Goal: Information Seeking & Learning: Learn about a topic

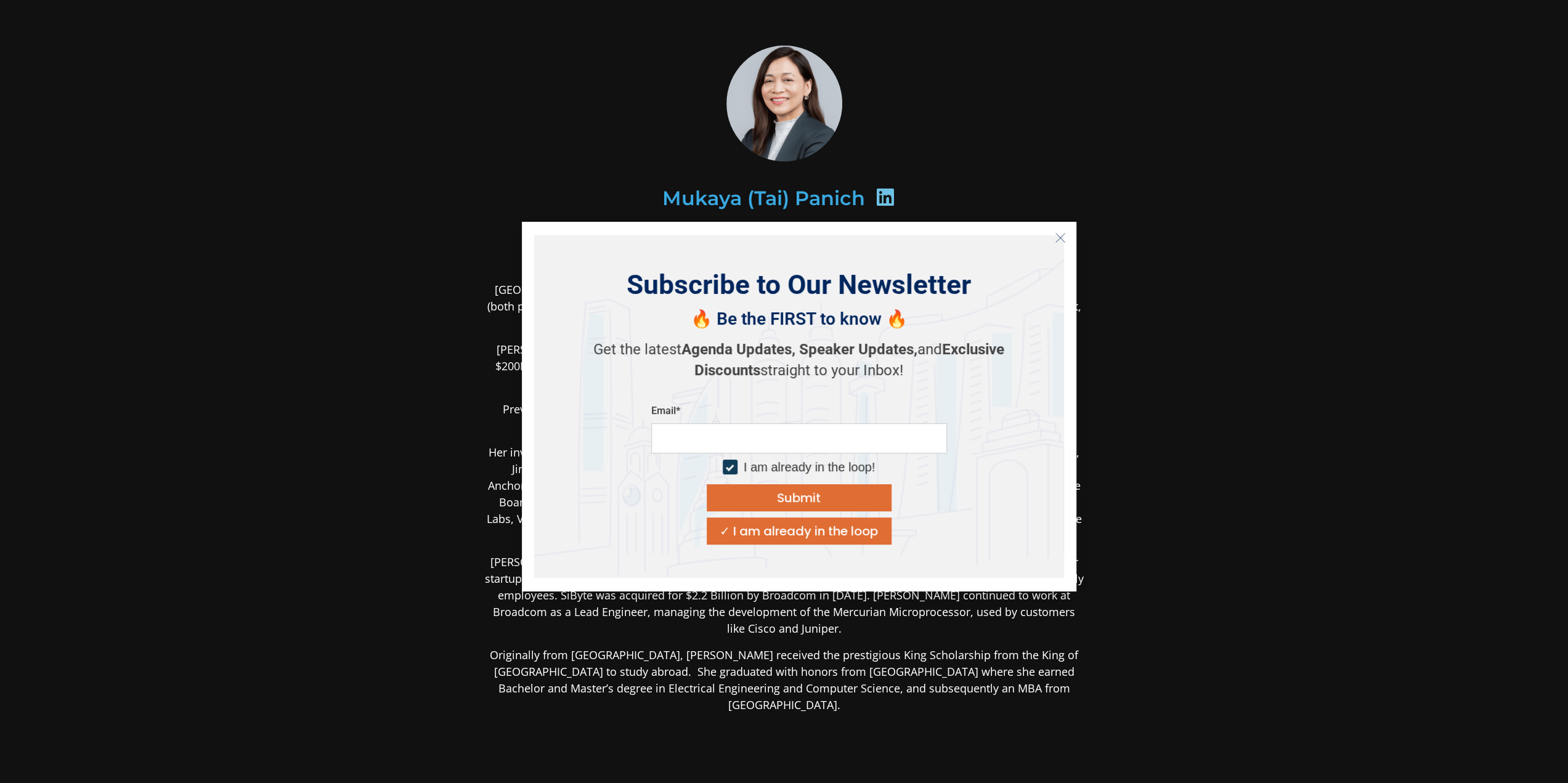
click at [1065, 238] on icon "Close" at bounding box center [1060, 238] width 11 height 11
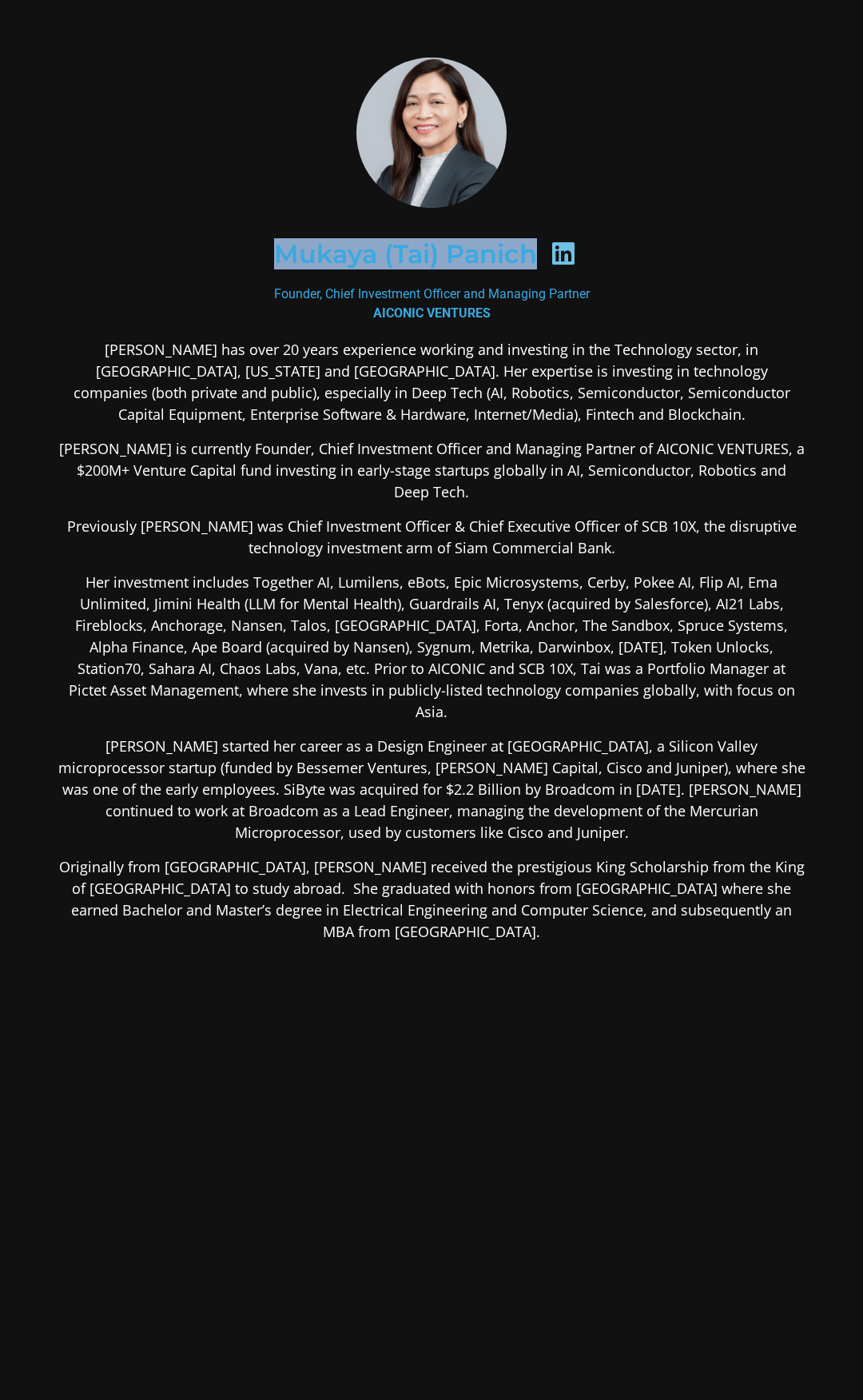
drag, startPoint x: 262, startPoint y: 242, endPoint x: 531, endPoint y: 256, distance: 269.4
click at [531, 256] on div "Mukaya (Tai) Panich" at bounding box center [432, 255] width 673 height 82
copy h2 "Mukaya (Tai) Panich"
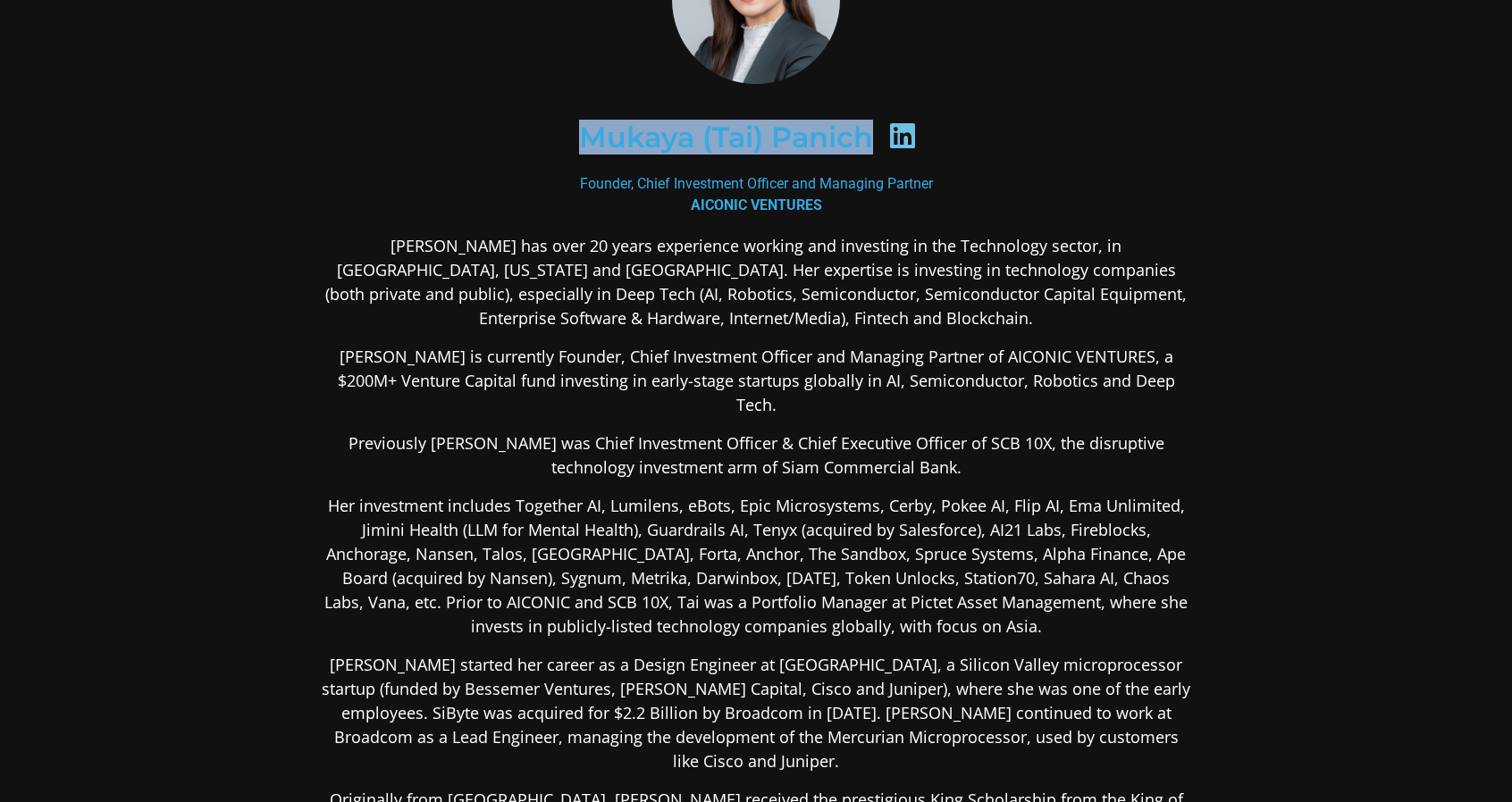
scroll to position [178, 0]
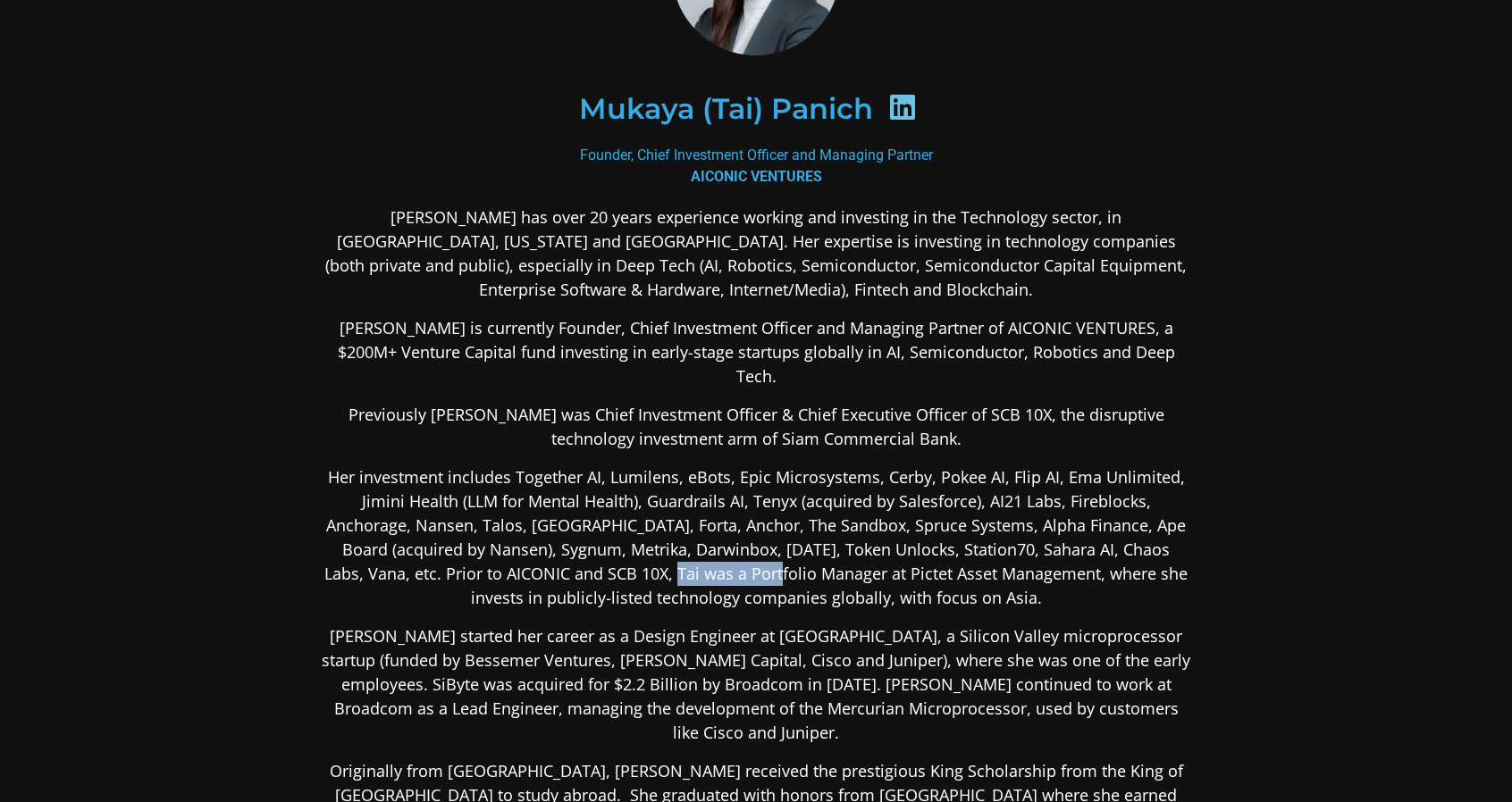
drag, startPoint x: 604, startPoint y: 547, endPoint x: 717, endPoint y: 549, distance: 113.0
click at [717, 549] on p "Her investment includes Together AI, Lumilens, eBots, Epic Microsystems, Cerby,…" at bounding box center [755, 538] width 869 height 145
click at [613, 548] on p "Her investment includes Together AI, Lumilens, eBots, Epic Microsystems, Cerby,…" at bounding box center [755, 538] width 869 height 145
drag, startPoint x: 599, startPoint y: 547, endPoint x: 947, endPoint y: 547, distance: 348.0
click at [947, 547] on p "Her investment includes Together AI, Lumilens, eBots, Epic Microsystems, Cerby,…" at bounding box center [755, 538] width 869 height 145
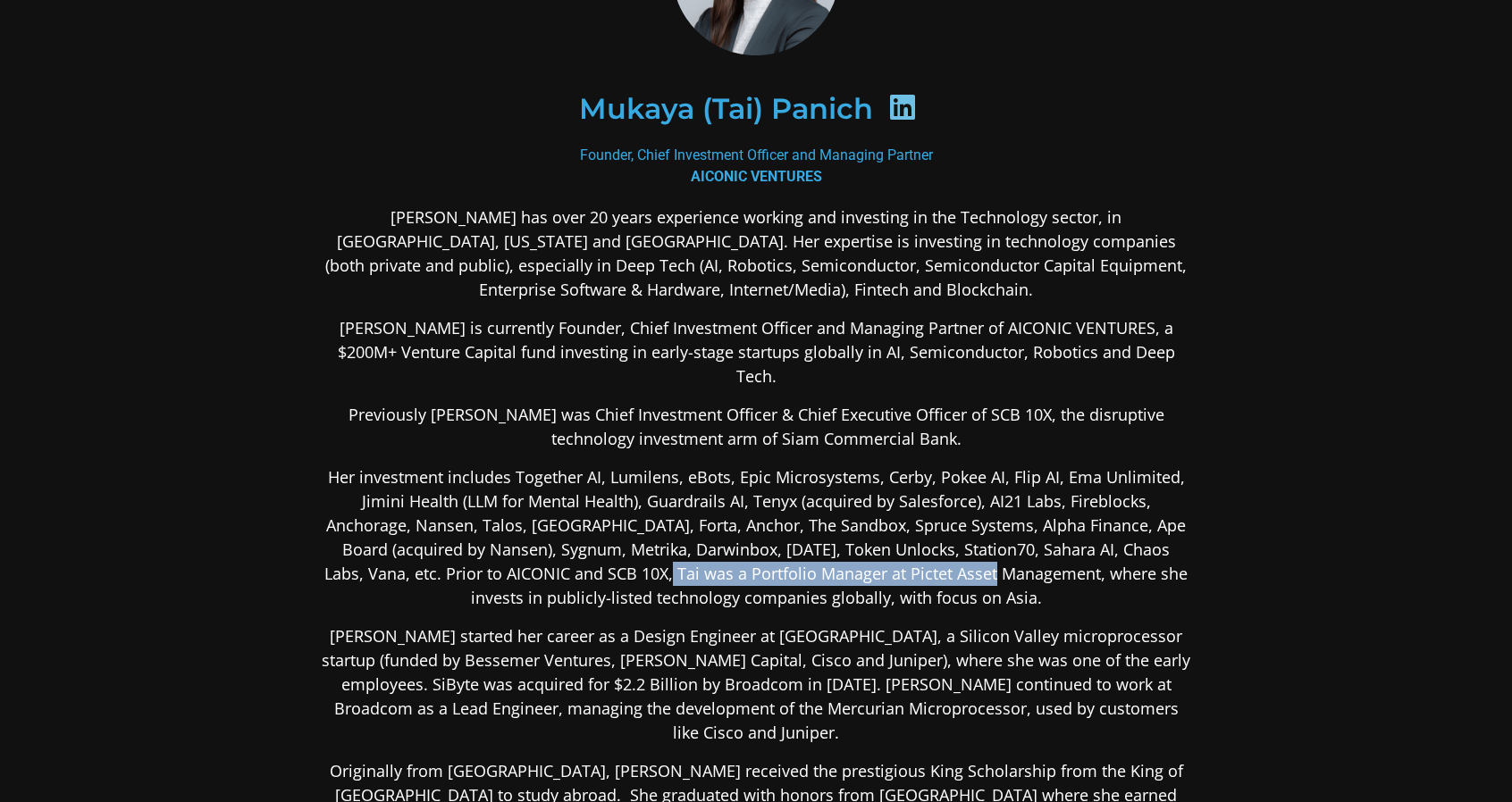
copy p "Portfolio Manager at Pictet Asset Management"
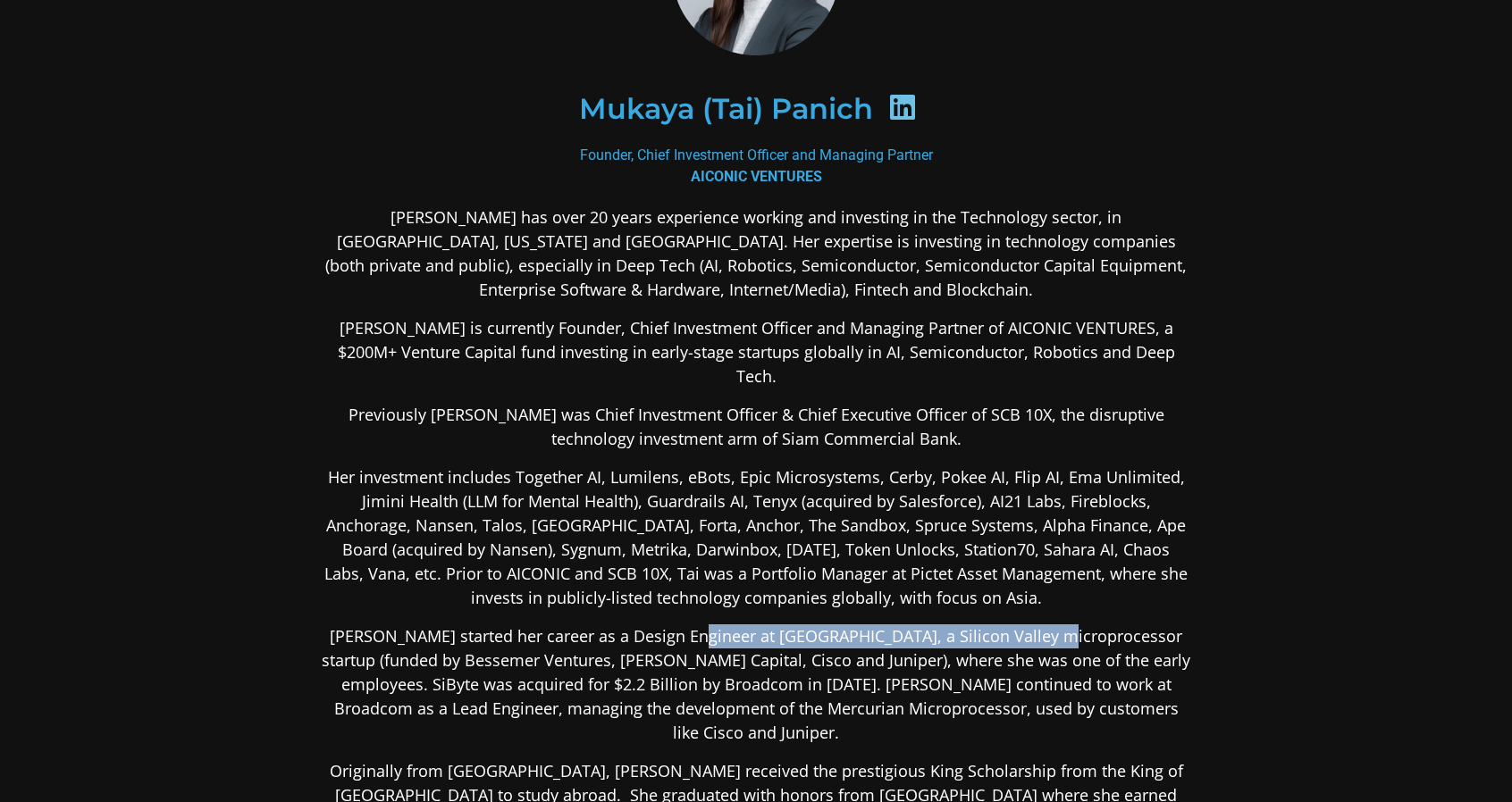
drag, startPoint x: 678, startPoint y: 612, endPoint x: 1018, endPoint y: 608, distance: 340.0
click at [1018, 625] on p "[PERSON_NAME] started her career as a Design Engineer at [GEOGRAPHIC_DATA], a S…" at bounding box center [755, 684] width 869 height 120
copy p "SiByte, a Silicon Valley microprocessor startup"
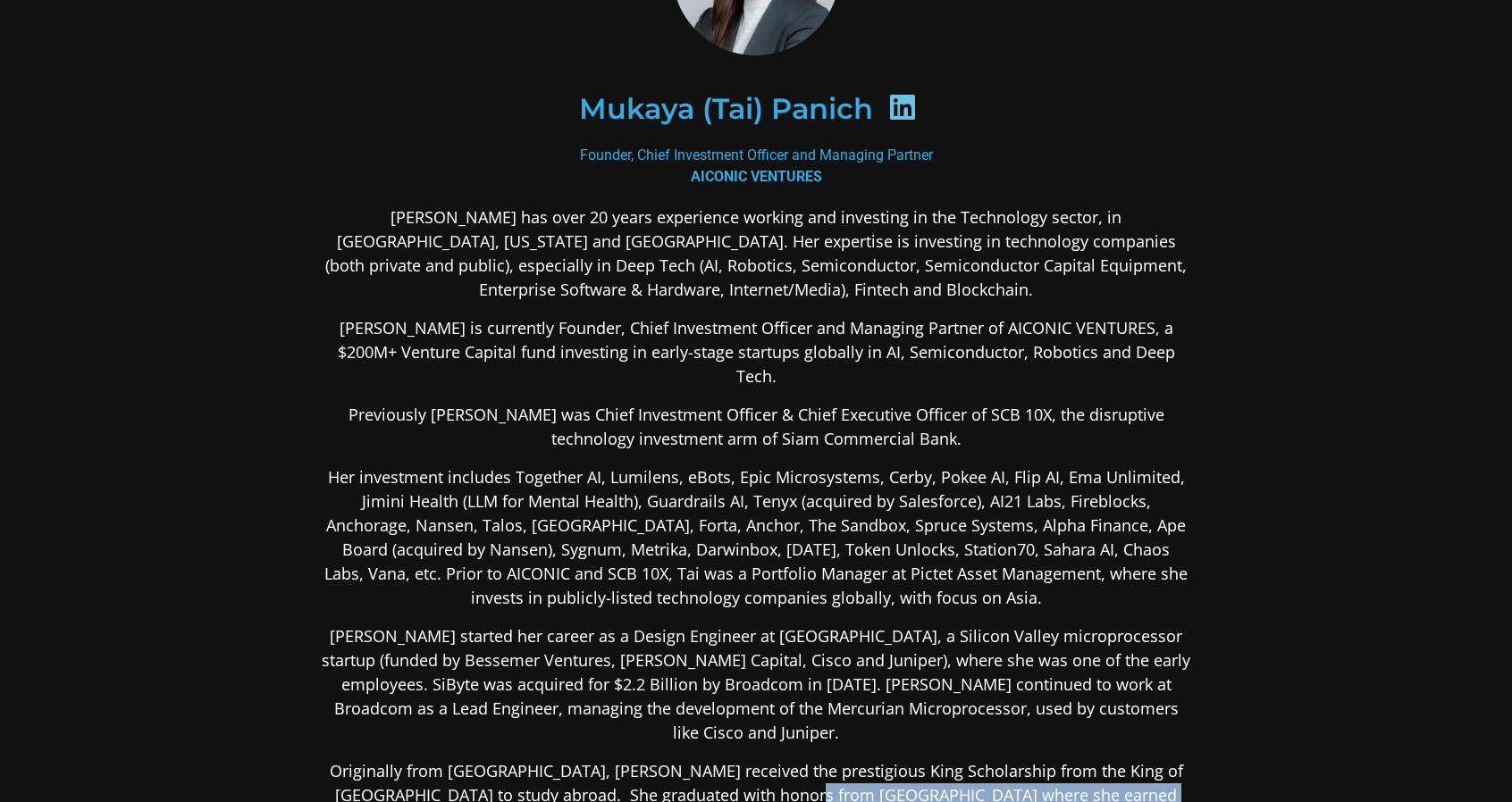
drag, startPoint x: 745, startPoint y: 743, endPoint x: 606, endPoint y: 763, distance: 140.4
click at [606, 763] on p "Originally from [GEOGRAPHIC_DATA], [PERSON_NAME] received the prestigious King …" at bounding box center [755, 807] width 869 height 97
copy p "Bachelor and Master’s degree in Electrical Engineering and Computer Science"
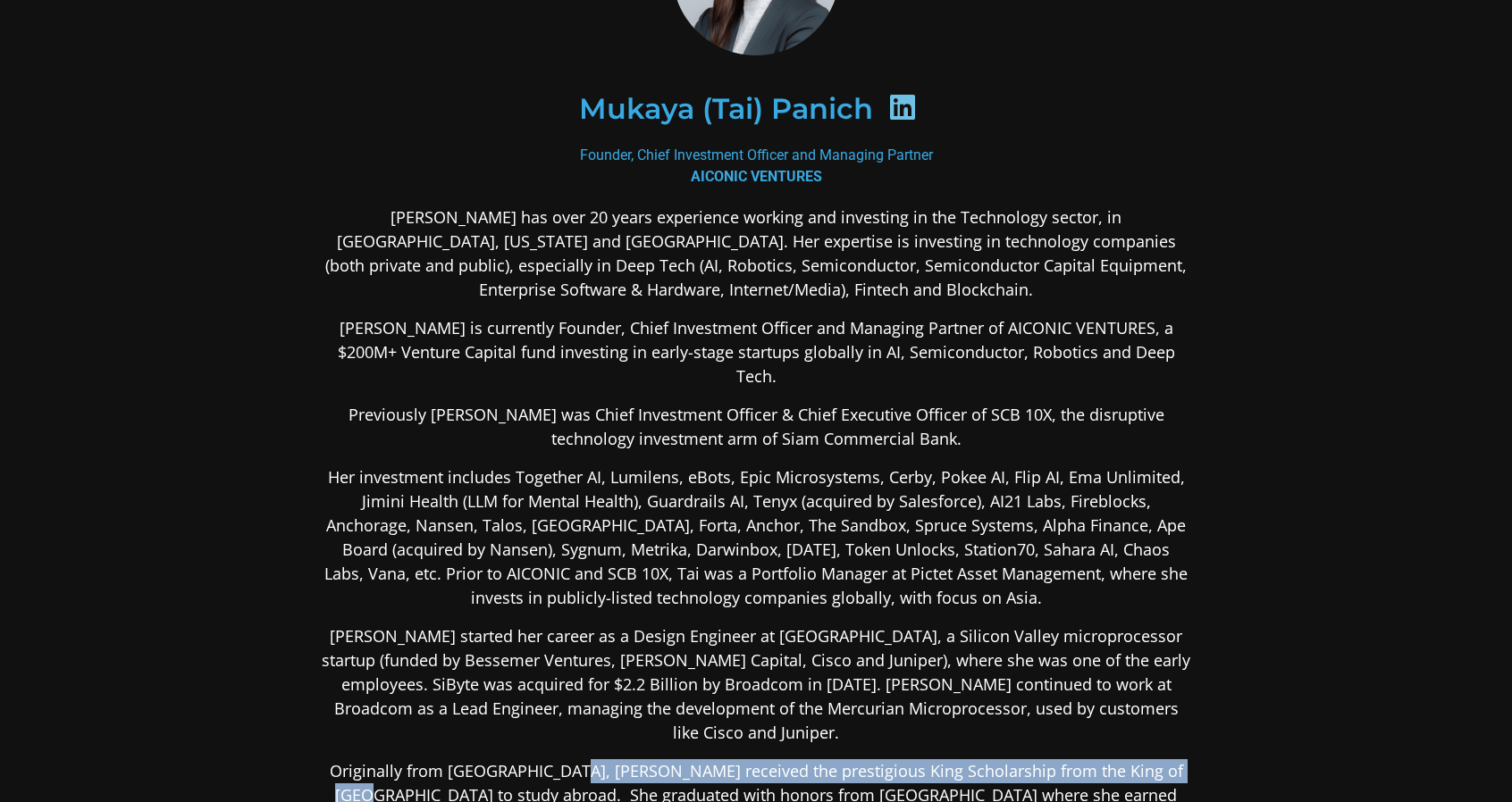
drag, startPoint x: 552, startPoint y: 722, endPoint x: 1165, endPoint y: 721, distance: 613.0
click at [1165, 759] on p "Originally from [GEOGRAPHIC_DATA], [PERSON_NAME] received the prestigious King …" at bounding box center [755, 807] width 869 height 97
click at [566, 759] on p "Originally from [GEOGRAPHIC_DATA], [PERSON_NAME] received the prestigious King …" at bounding box center [755, 807] width 869 height 97
drag, startPoint x: 553, startPoint y: 722, endPoint x: 1163, endPoint y: 713, distance: 610.1
click at [1163, 759] on p "Originally from [GEOGRAPHIC_DATA], [PERSON_NAME] received the prestigious King …" at bounding box center [755, 807] width 869 height 97
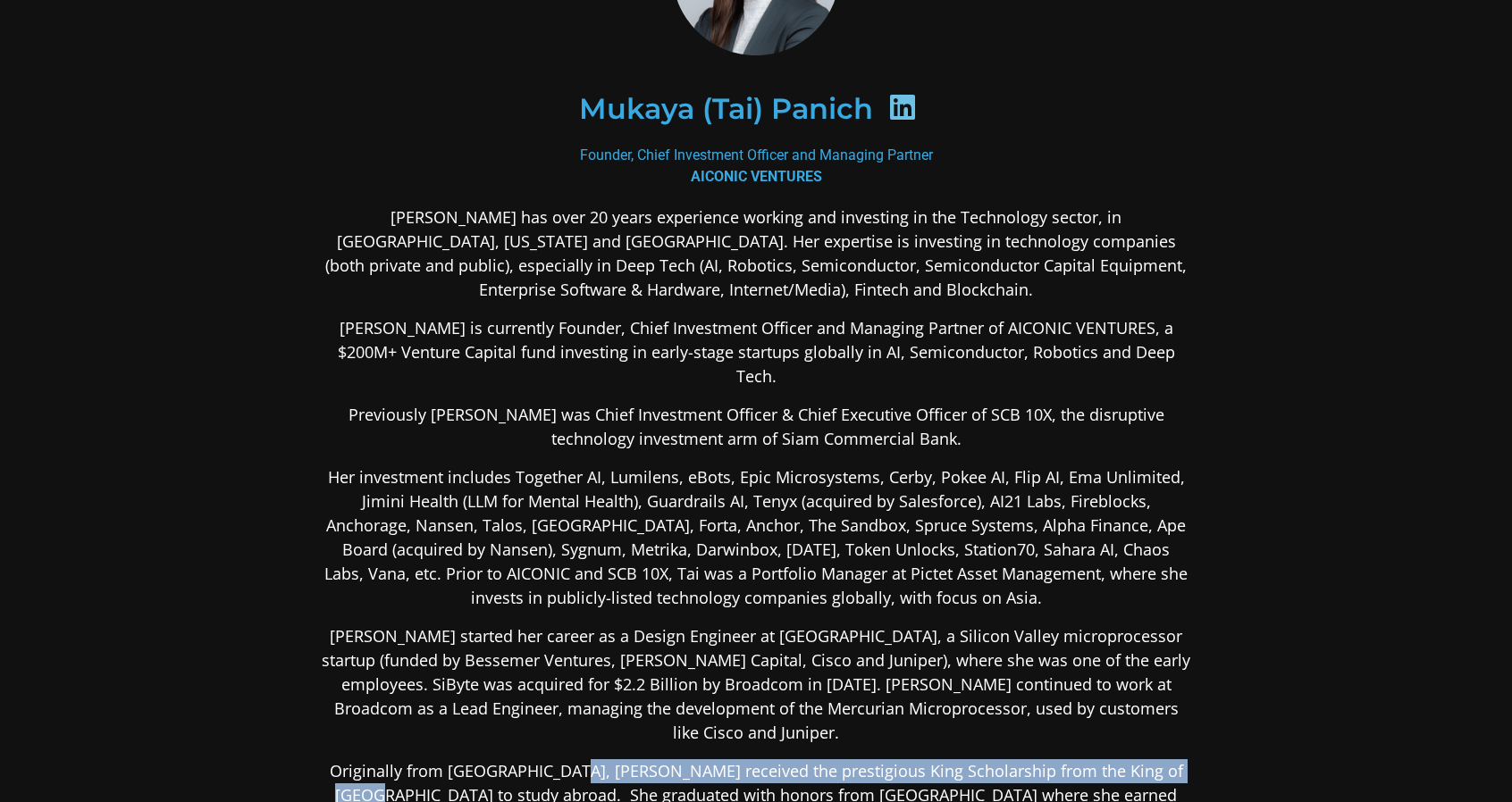
drag, startPoint x: 1167, startPoint y: 717, endPoint x: 552, endPoint y: 719, distance: 615.0
click at [552, 759] on p "Originally from [GEOGRAPHIC_DATA], [PERSON_NAME] received the prestigious King …" at bounding box center [755, 807] width 869 height 97
copy p "received the prestigious King Scholarship from the King of Thailand to study ab…"
